Goal: Task Accomplishment & Management: Use online tool/utility

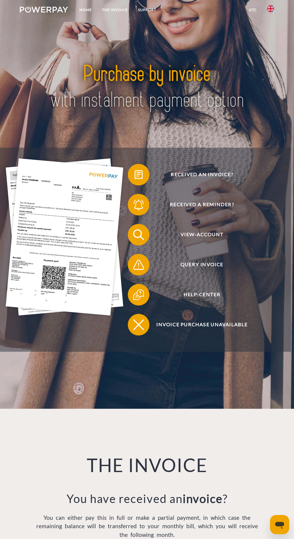
click at [219, 271] on span "Query Invoice" at bounding box center [202, 265] width 132 height 22
click at [217, 275] on span "Query Invoice" at bounding box center [202, 265] width 132 height 22
click at [219, 267] on span "Query Invoice" at bounding box center [202, 265] width 132 height 22
